Goal: Task Accomplishment & Management: Manage account settings

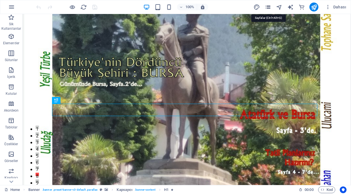
click at [265, 7] on icon "pages" at bounding box center [267, 7] width 6 height 6
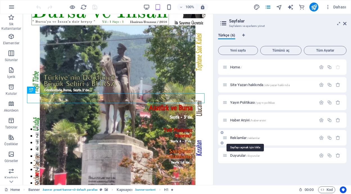
click at [239, 138] on span "Reklamlar /reklamlar" at bounding box center [244, 138] width 29 height 4
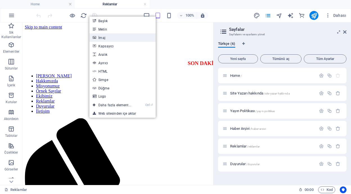
click at [108, 37] on link "İmaj" at bounding box center [122, 37] width 66 height 8
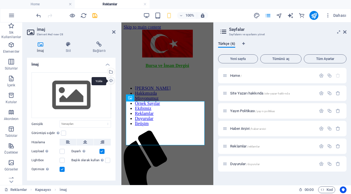
click at [109, 81] on div "Yükle" at bounding box center [110, 81] width 8 height 8
click at [109, 80] on div "Yükle" at bounding box center [110, 81] width 8 height 8
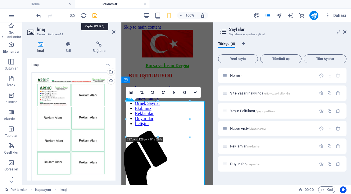
click at [94, 15] on icon "save" at bounding box center [95, 15] width 6 height 6
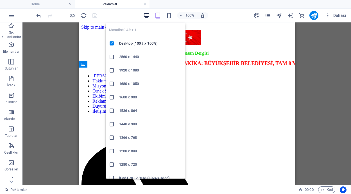
click at [145, 15] on icon "button" at bounding box center [146, 15] width 6 height 6
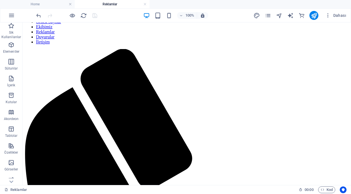
scroll to position [88, 0]
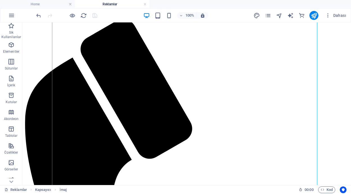
scroll to position [0, 0]
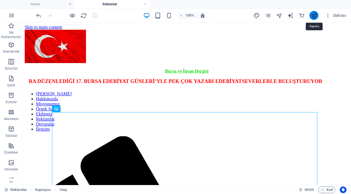
click at [314, 16] on icon "publish" at bounding box center [314, 15] width 6 height 6
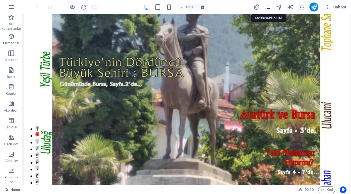
click at [269, 5] on icon "pages" at bounding box center [267, 7] width 6 height 6
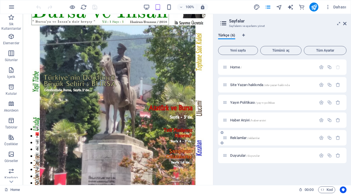
click at [241, 140] on span "Reklamlar /reklamlar" at bounding box center [244, 138] width 29 height 4
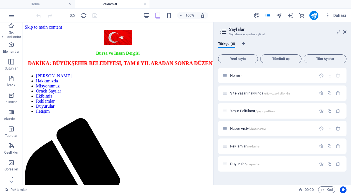
drag, startPoint x: 210, startPoint y: 46, endPoint x: 236, endPoint y: 62, distance: 30.8
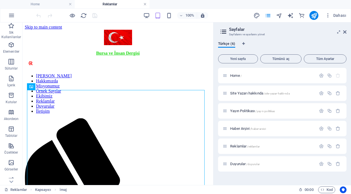
click at [145, 4] on link at bounding box center [144, 4] width 3 height 5
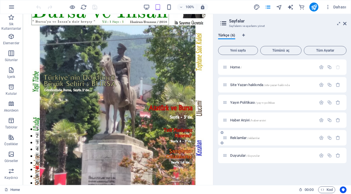
click at [242, 139] on span "Reklamlar /reklamlar" at bounding box center [244, 138] width 29 height 4
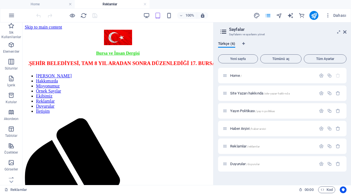
drag, startPoint x: 211, startPoint y: 52, endPoint x: 240, endPoint y: 64, distance: 32.1
click at [145, 5] on link at bounding box center [144, 4] width 3 height 5
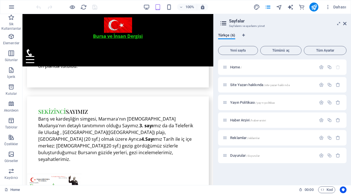
scroll to position [1598, 0]
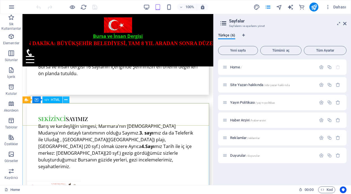
click at [66, 99] on icon at bounding box center [65, 100] width 3 height 6
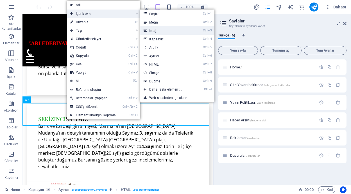
click at [152, 29] on link "Ctrl 3 İmaj" at bounding box center [166, 30] width 53 height 8
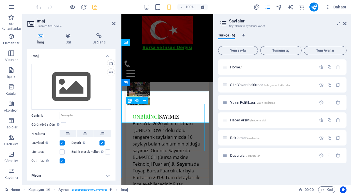
scroll to position [2314, 0]
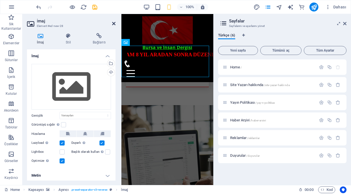
click at [114, 23] on icon at bounding box center [113, 23] width 3 height 4
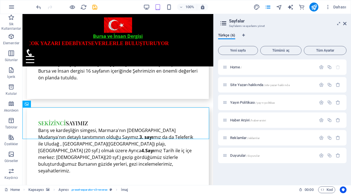
scroll to position [1572, 0]
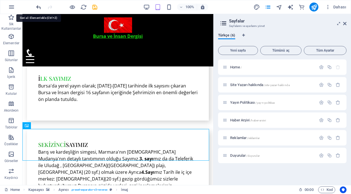
click at [37, 6] on icon "undo" at bounding box center [38, 7] width 6 height 6
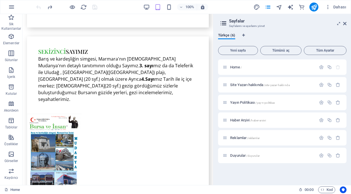
scroll to position [1705, 0]
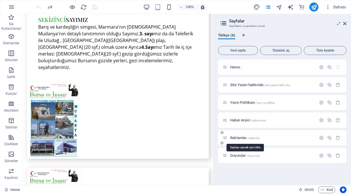
click at [242, 138] on span "Reklamlar /reklamlar" at bounding box center [244, 138] width 29 height 4
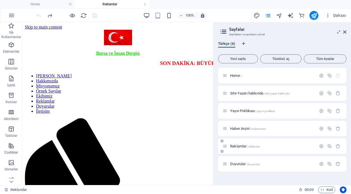
scroll to position [0, 0]
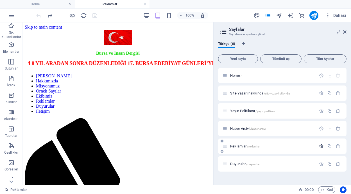
click at [320, 147] on icon "button" at bounding box center [321, 146] width 5 height 5
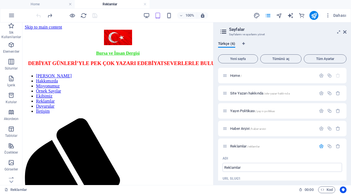
drag, startPoint x: 346, startPoint y: 87, endPoint x: 349, endPoint y: 100, distance: 13.5
click at [349, 100] on div "Türkçe (6) Yeni sayfa Tümünü aç Tüm Ayarlar Home / Site Yazarı hakkında /site-y…" at bounding box center [281, 111] width 137 height 148
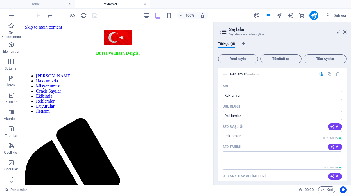
scroll to position [76, 0]
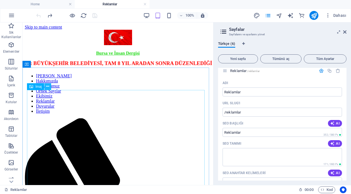
click at [47, 86] on icon at bounding box center [47, 87] width 3 height 6
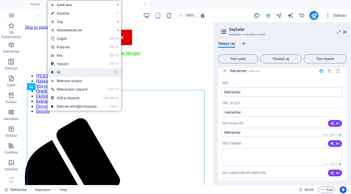
click at [67, 70] on link "⌦ Sil" at bounding box center [74, 72] width 52 height 8
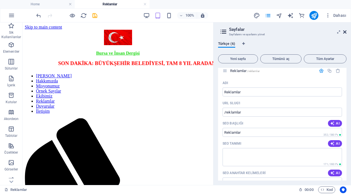
click at [344, 31] on icon at bounding box center [344, 32] width 3 height 4
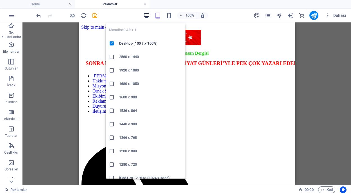
click at [144, 15] on icon "button" at bounding box center [146, 15] width 6 height 6
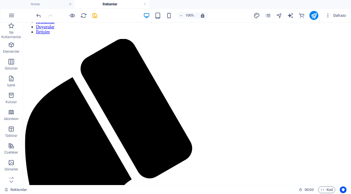
scroll to position [0, 0]
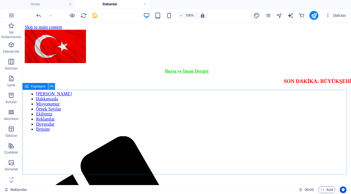
click at [51, 86] on icon at bounding box center [51, 87] width 3 height 6
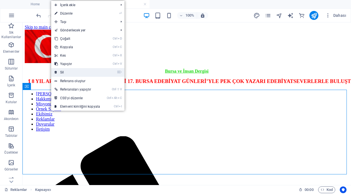
click at [66, 70] on link "⌦ Sil" at bounding box center [77, 72] width 52 height 8
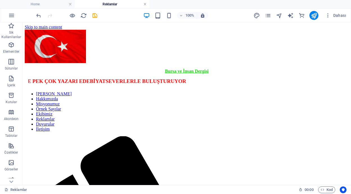
click at [145, 4] on link at bounding box center [144, 4] width 3 height 5
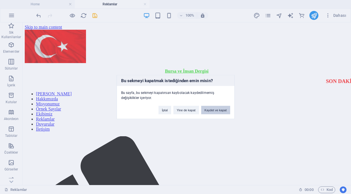
click at [212, 110] on button "Kaydet ve kapat" at bounding box center [215, 110] width 29 height 8
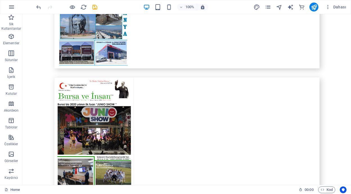
scroll to position [2003, 0]
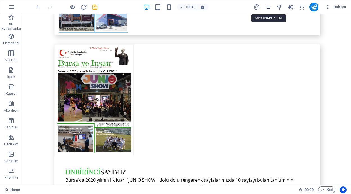
click at [267, 7] on icon "pages" at bounding box center [267, 7] width 6 height 6
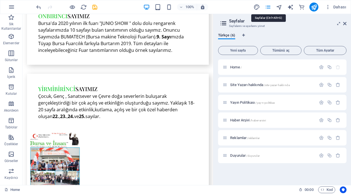
scroll to position [1838, 0]
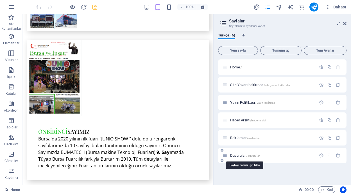
click at [239, 157] on span "Duyurular /duyurular" at bounding box center [244, 156] width 29 height 4
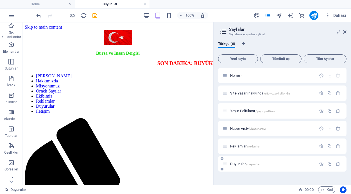
scroll to position [0, 0]
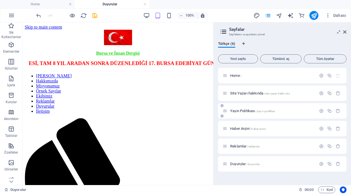
click at [247, 112] on span "Yayın Politikası /yay-n-politikas" at bounding box center [252, 111] width 45 height 4
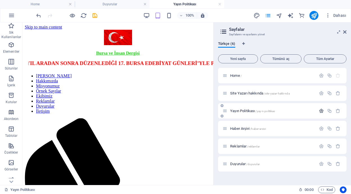
click at [321, 110] on icon "button" at bounding box center [321, 111] width 5 height 5
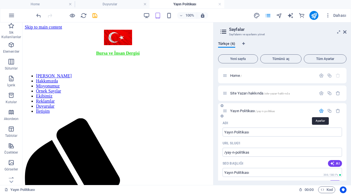
click at [321, 110] on icon "button" at bounding box center [321, 111] width 5 height 5
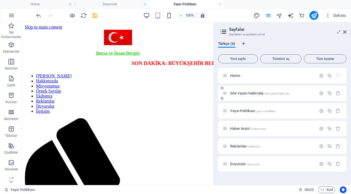
click at [247, 93] on span "Site Yazarı hakkında /site-yazar-hakk-nda" at bounding box center [260, 93] width 60 height 4
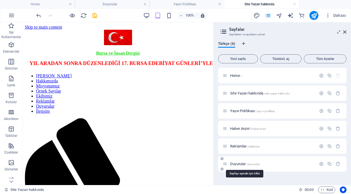
click at [238, 166] on span "Duyurular /duyurular" at bounding box center [244, 164] width 29 height 4
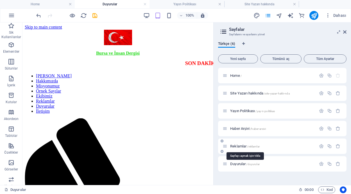
click at [240, 147] on span "Reklamlar /reklamlar" at bounding box center [244, 146] width 29 height 4
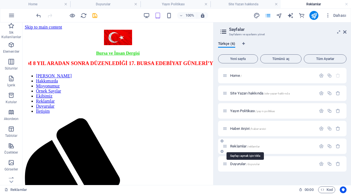
click at [240, 146] on span "Reklamlar /reklamlar" at bounding box center [244, 146] width 29 height 4
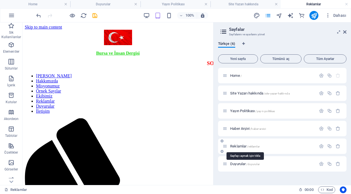
click at [240, 146] on span "Reklamlar /reklamlar" at bounding box center [244, 146] width 29 height 4
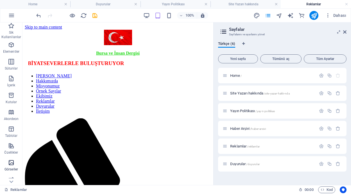
click at [13, 163] on icon "button" at bounding box center [11, 162] width 7 height 7
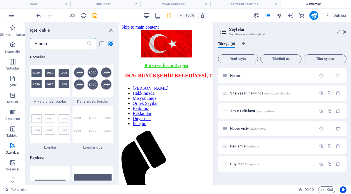
scroll to position [2756, 0]
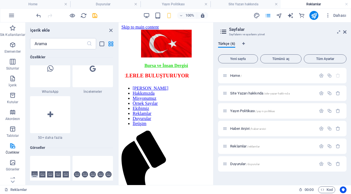
drag, startPoint x: 117, startPoint y: 115, endPoint x: 117, endPoint y: 111, distance: 4.5
click at [117, 111] on div "Sik Kullanilanlar 1 Star Başlık 1 Star Kapsayıcı Elementler 1 Star Başlık 1 Sta…" at bounding box center [72, 114] width 93 height 131
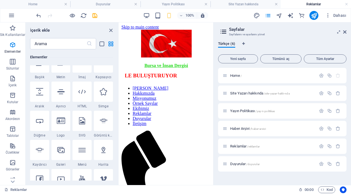
scroll to position [60, 0]
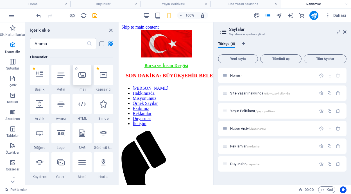
click at [83, 76] on icon at bounding box center [81, 74] width 7 height 7
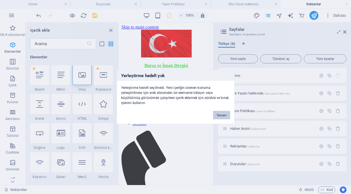
click at [219, 116] on button "Tamam" at bounding box center [221, 115] width 17 height 8
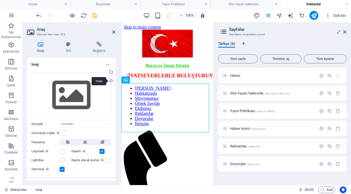
click at [108, 81] on div "Yükle" at bounding box center [110, 81] width 8 height 8
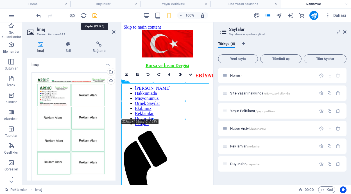
click at [95, 14] on icon "save" at bounding box center [95, 15] width 6 height 6
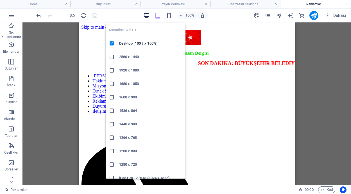
click at [144, 15] on icon "button" at bounding box center [146, 15] width 6 height 6
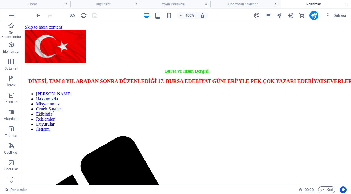
drag, startPoint x: 348, startPoint y: 42, endPoint x: 373, endPoint y: 36, distance: 25.0
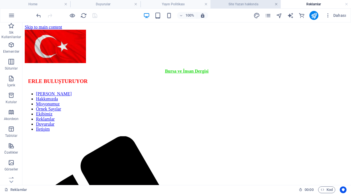
click at [275, 3] on link at bounding box center [275, 4] width 3 height 5
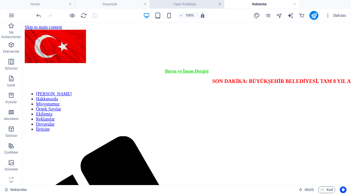
click at [218, 4] on link at bounding box center [219, 4] width 3 height 5
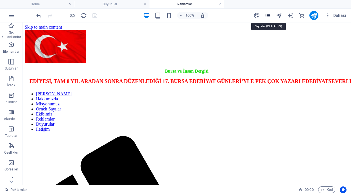
click at [268, 16] on icon "pages" at bounding box center [267, 15] width 6 height 6
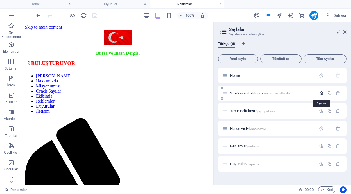
click at [320, 93] on icon "button" at bounding box center [321, 93] width 5 height 5
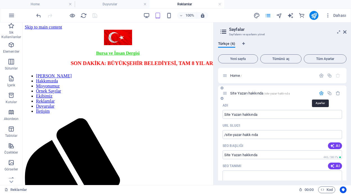
click at [320, 93] on icon "button" at bounding box center [321, 93] width 5 height 5
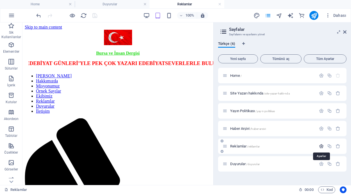
click at [321, 146] on icon "button" at bounding box center [321, 146] width 5 height 5
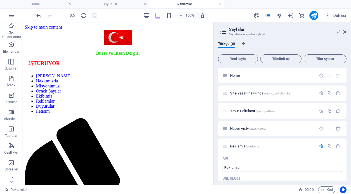
drag, startPoint x: 345, startPoint y: 76, endPoint x: 345, endPoint y: 86, distance: 9.6
click at [345, 86] on div "Home / Site Yazarı hakkında /site-yazar-hakk-nda Yayın Politikası /yay-n-politi…" at bounding box center [282, 124] width 128 height 113
click at [319, 147] on icon "button" at bounding box center [321, 146] width 5 height 5
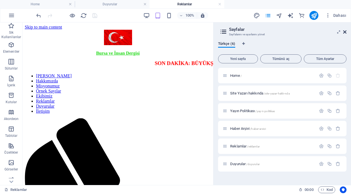
click at [346, 32] on icon at bounding box center [344, 32] width 3 height 4
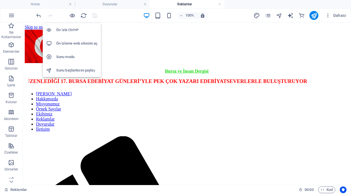
click at [67, 29] on h6 "Ön İzle Ctrl+P" at bounding box center [76, 30] width 41 height 7
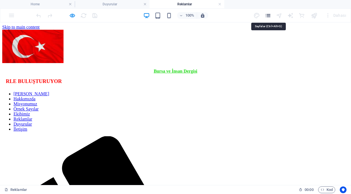
click at [268, 14] on icon "pages" at bounding box center [267, 15] width 6 height 6
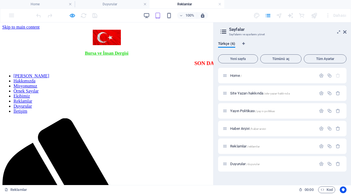
click at [187, 60] on marquee "SON DAKİKA: BÜYÜKŞEHİR BELEDİYESİ, TAM 8 YIL ARADAN SONRA DÜZENLEDİĞİ 17. BURSA…" at bounding box center [174, 63] width 337 height 7
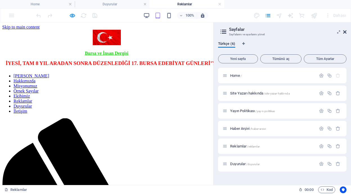
click at [345, 33] on icon at bounding box center [344, 32] width 3 height 4
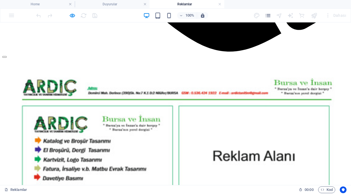
scroll to position [542, 0]
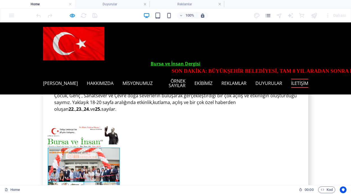
scroll to position [1957, 0]
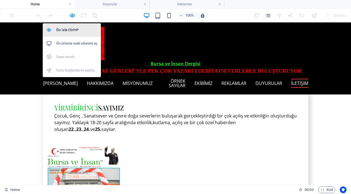
click at [70, 29] on h6 "Ön İzle Ctrl+P" at bounding box center [76, 30] width 41 height 7
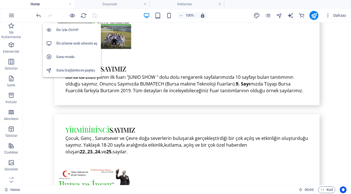
scroll to position [1974, 0]
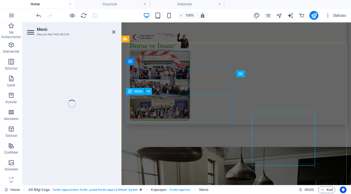
select select "5"
select select
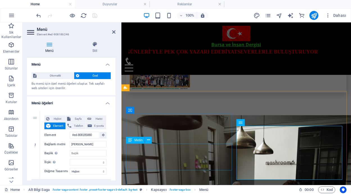
scroll to position [1890, 0]
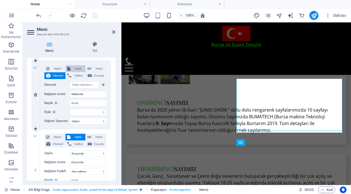
scroll to position [1763, 0]
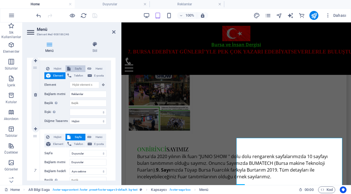
click at [75, 69] on span "Sayfa" at bounding box center [78, 68] width 12 height 7
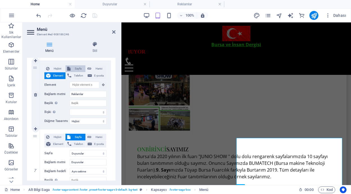
select select
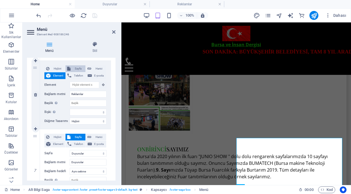
select select
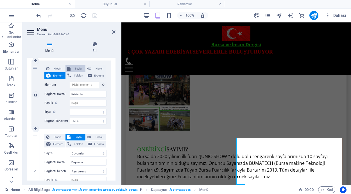
select select
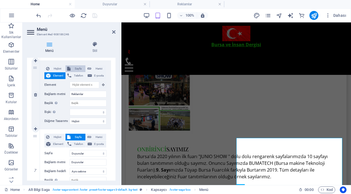
select select
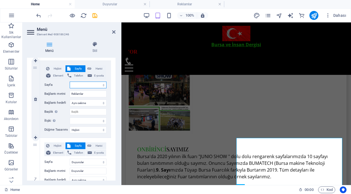
click at [102, 85] on select "Home Site Yazarı hakkında Yayın Politikası Haber Arşivi Reklamlar Duyurular" at bounding box center [88, 85] width 37 height 7
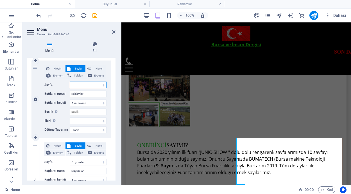
select select "4"
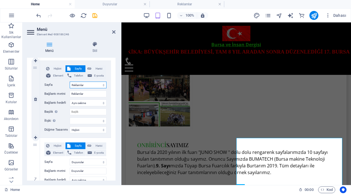
click at [70, 82] on select "Home Site Yazarı hakkında Yayın Politikası Haber Arşivi Reklamlar Duyurular" at bounding box center [88, 85] width 37 height 7
select select
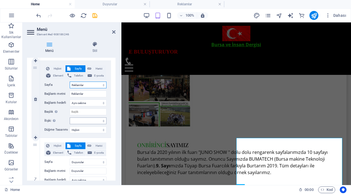
select select
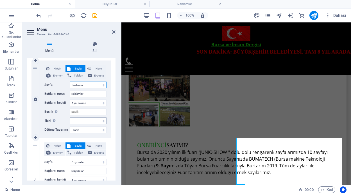
select select
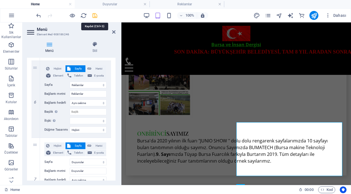
click at [94, 14] on icon "save" at bounding box center [95, 15] width 6 height 6
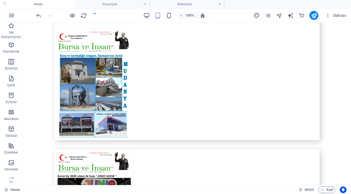
scroll to position [1995, 0]
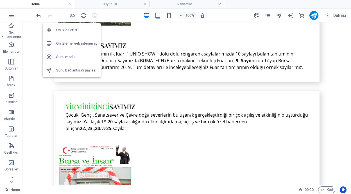
click at [64, 29] on h6 "Ön İzle Ctrl+P" at bounding box center [76, 30] width 41 height 7
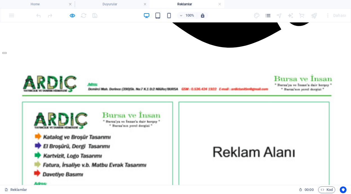
scroll to position [0, 0]
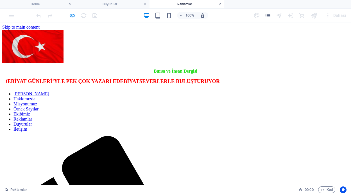
click at [221, 4] on link at bounding box center [219, 4] width 3 height 5
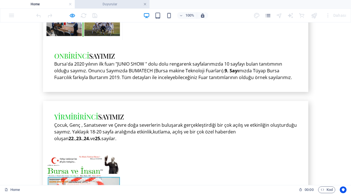
click at [145, 3] on link at bounding box center [144, 4] width 3 height 5
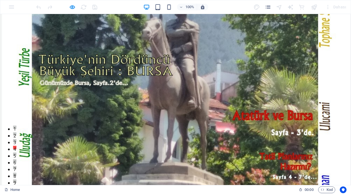
drag, startPoint x: 348, startPoint y: 169, endPoint x: 338, endPoint y: 27, distance: 142.4
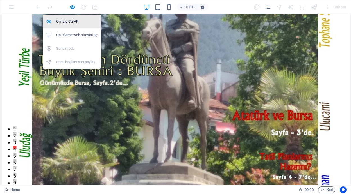
click at [69, 20] on h6 "Ön İzle Ctrl+P" at bounding box center [76, 21] width 41 height 7
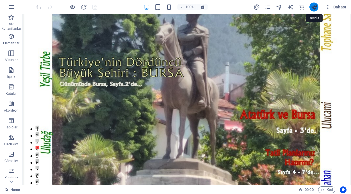
click at [315, 6] on icon "publish" at bounding box center [314, 7] width 6 height 6
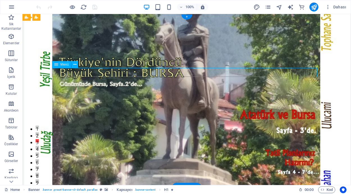
select select "5"
select select
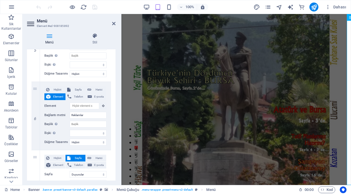
scroll to position [366, 0]
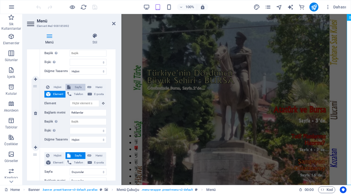
click at [78, 88] on span "Sayfa" at bounding box center [78, 87] width 12 height 7
select select
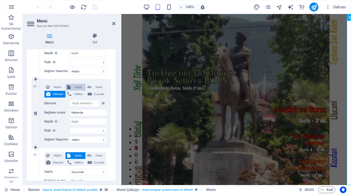
select select
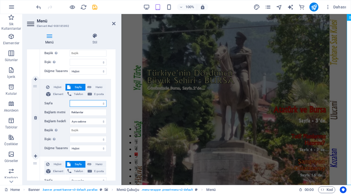
click at [101, 103] on select "Home Site Yazarı hakkında Yayın Politikası Haber Arşivi Reklamlar Duyurular" at bounding box center [88, 103] width 37 height 7
select select "4"
click at [70, 100] on select "Home Site Yazarı hakkında Yayın Politikası Haber Arşivi Reklamlar Duyurular" at bounding box center [88, 103] width 37 height 7
select select
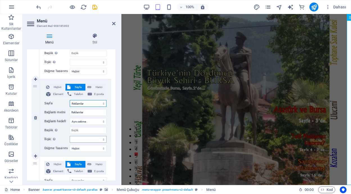
select select
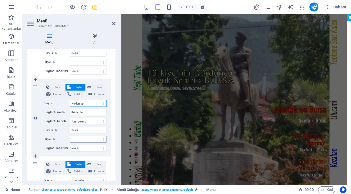
select select
click at [96, 6] on icon "save" at bounding box center [95, 7] width 6 height 6
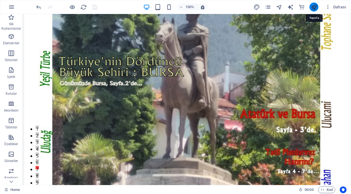
click at [313, 8] on icon "publish" at bounding box center [314, 7] width 6 height 6
